Goal: Navigation & Orientation: Find specific page/section

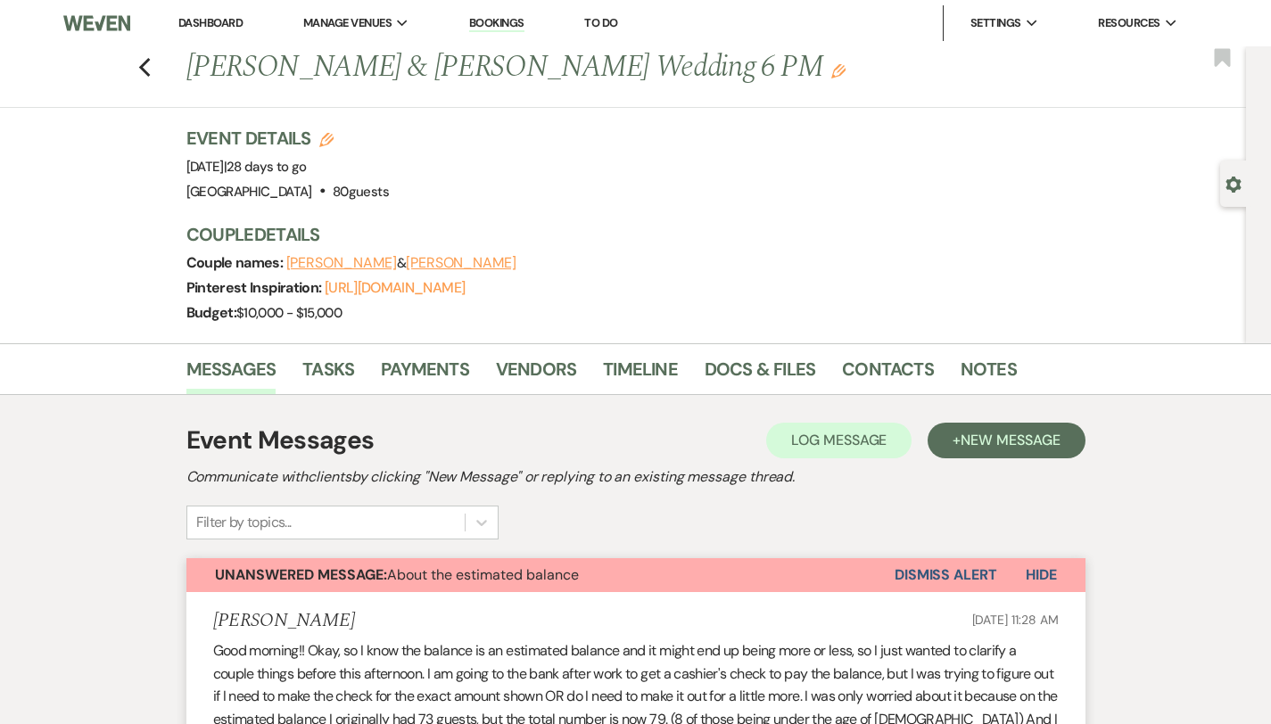
click at [997, 584] on button "Dismiss Alert" at bounding box center [946, 576] width 103 height 34
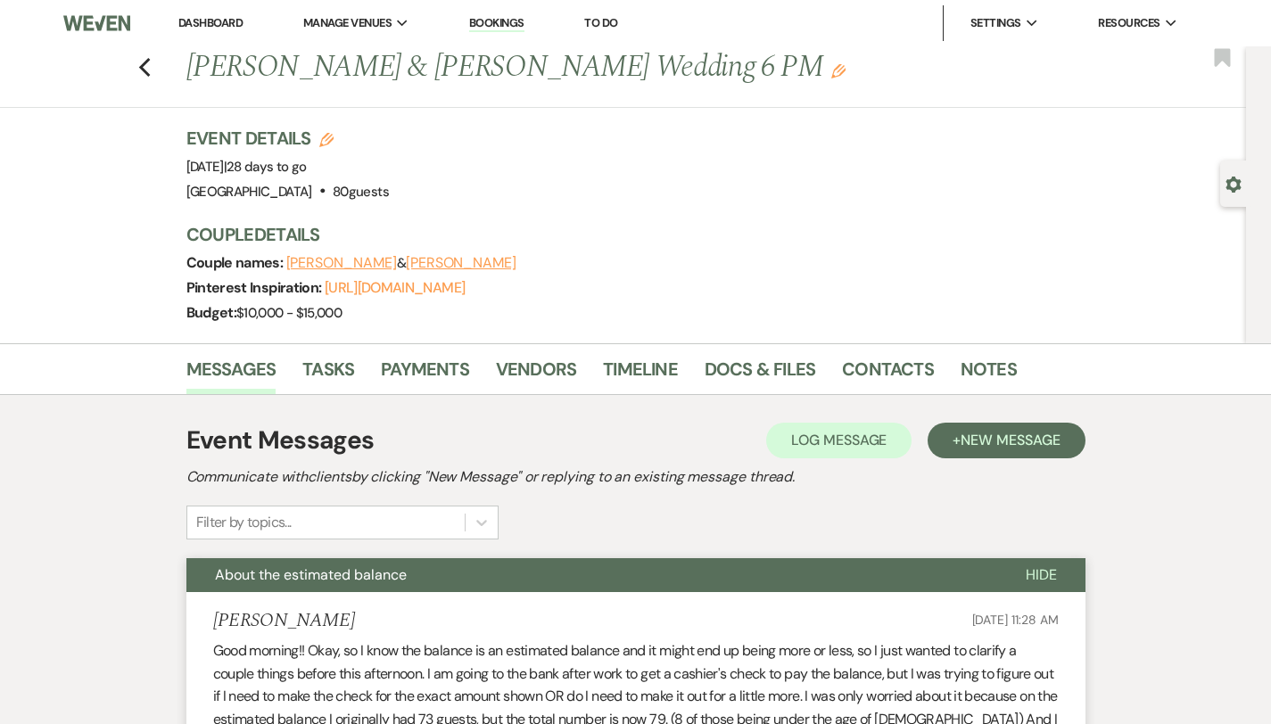
click at [186, 22] on link "Dashboard" at bounding box center [210, 22] width 64 height 15
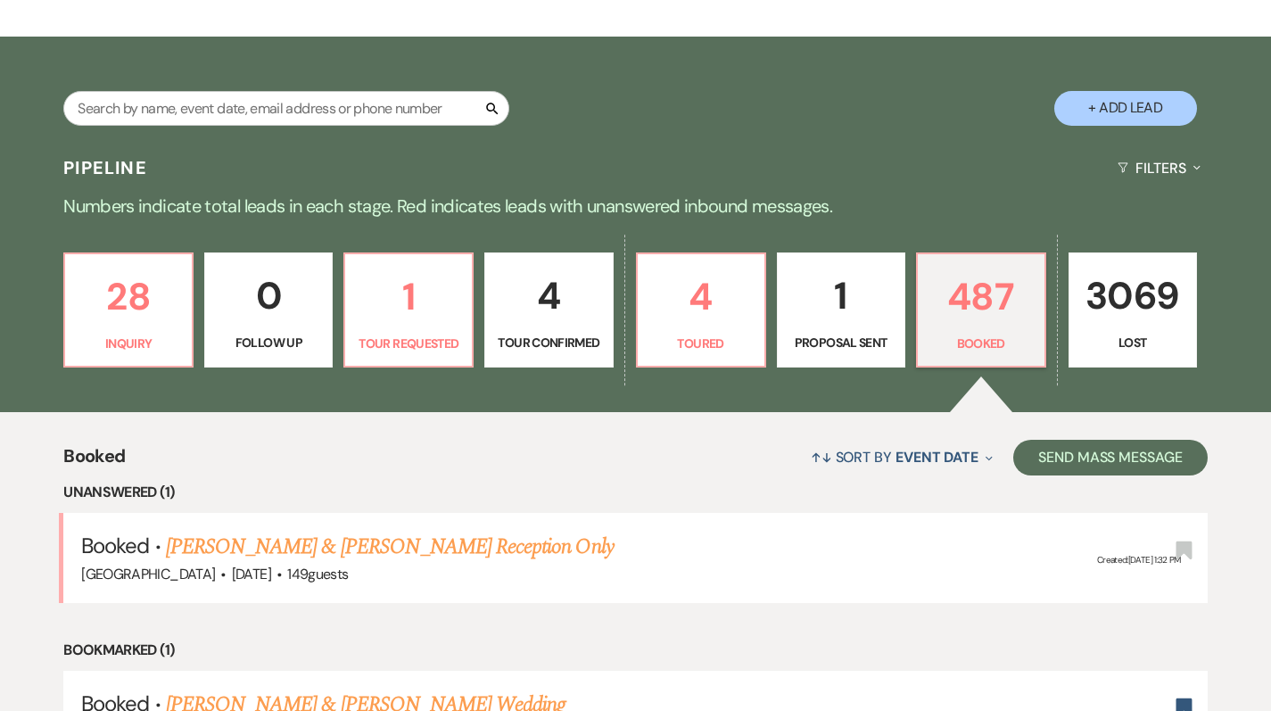
scroll to position [257, 0]
